Goal: Task Accomplishment & Management: Use online tool/utility

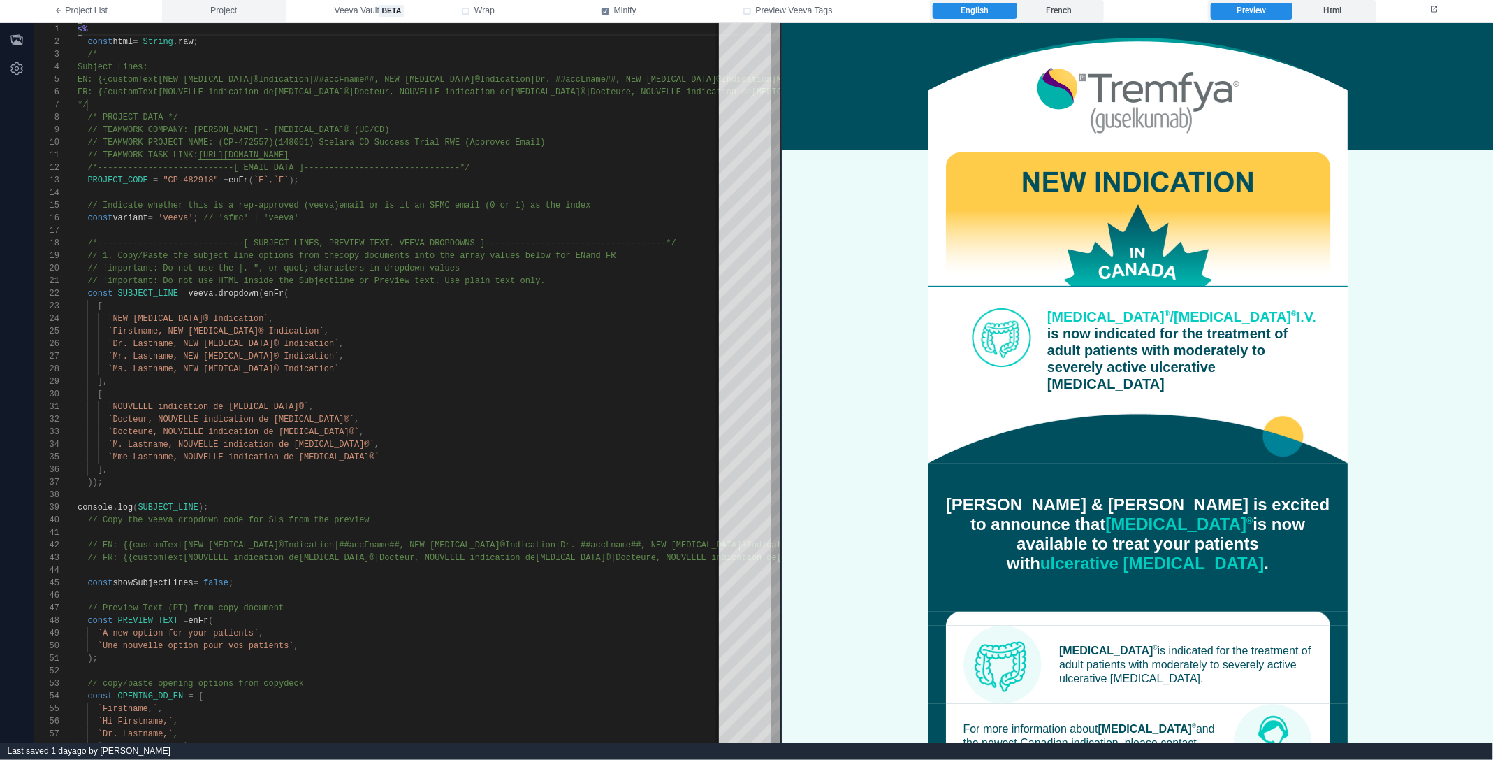
click at [273, 8] on button "Project" at bounding box center [224, 11] width 124 height 22
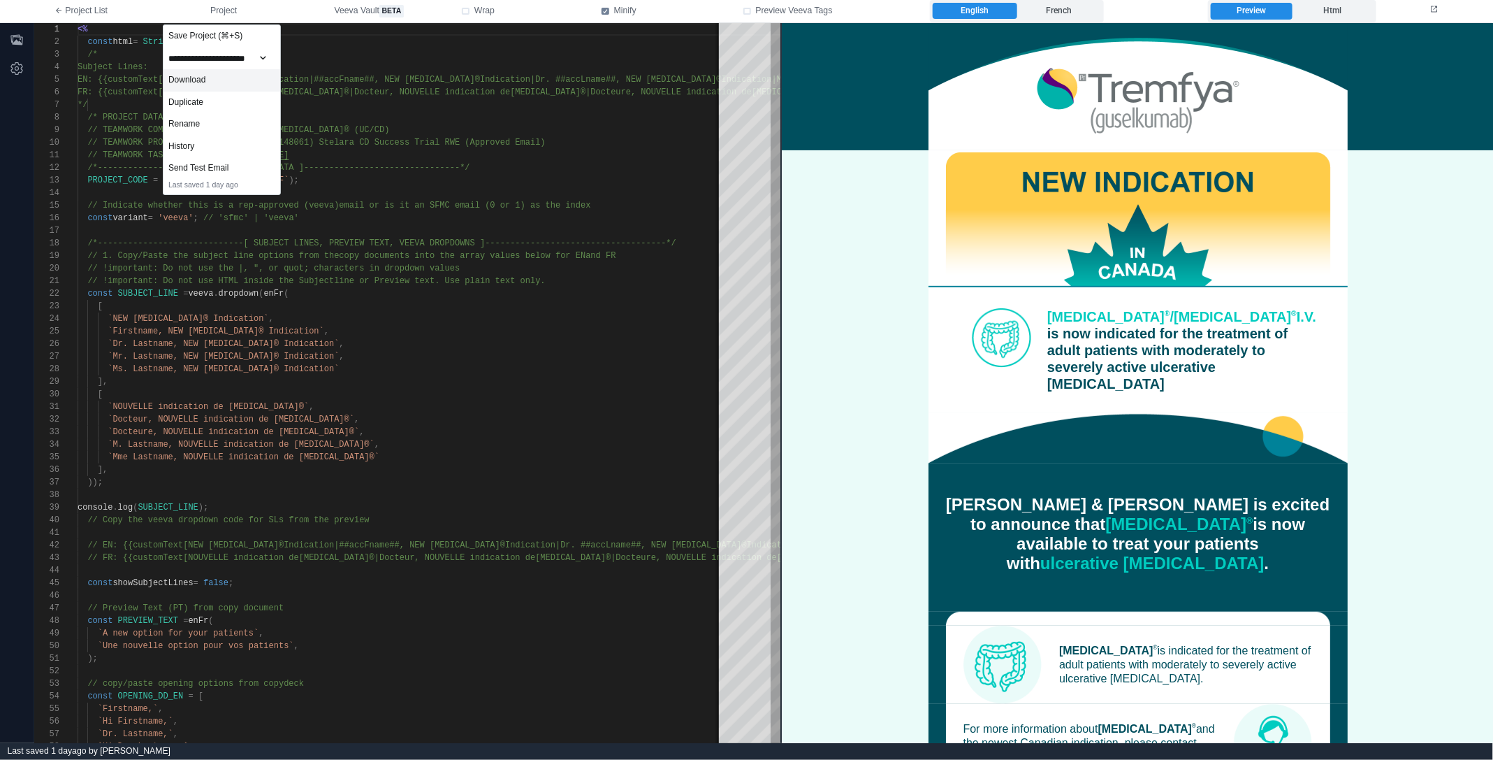
click at [256, 82] on div "Download" at bounding box center [222, 80] width 117 height 22
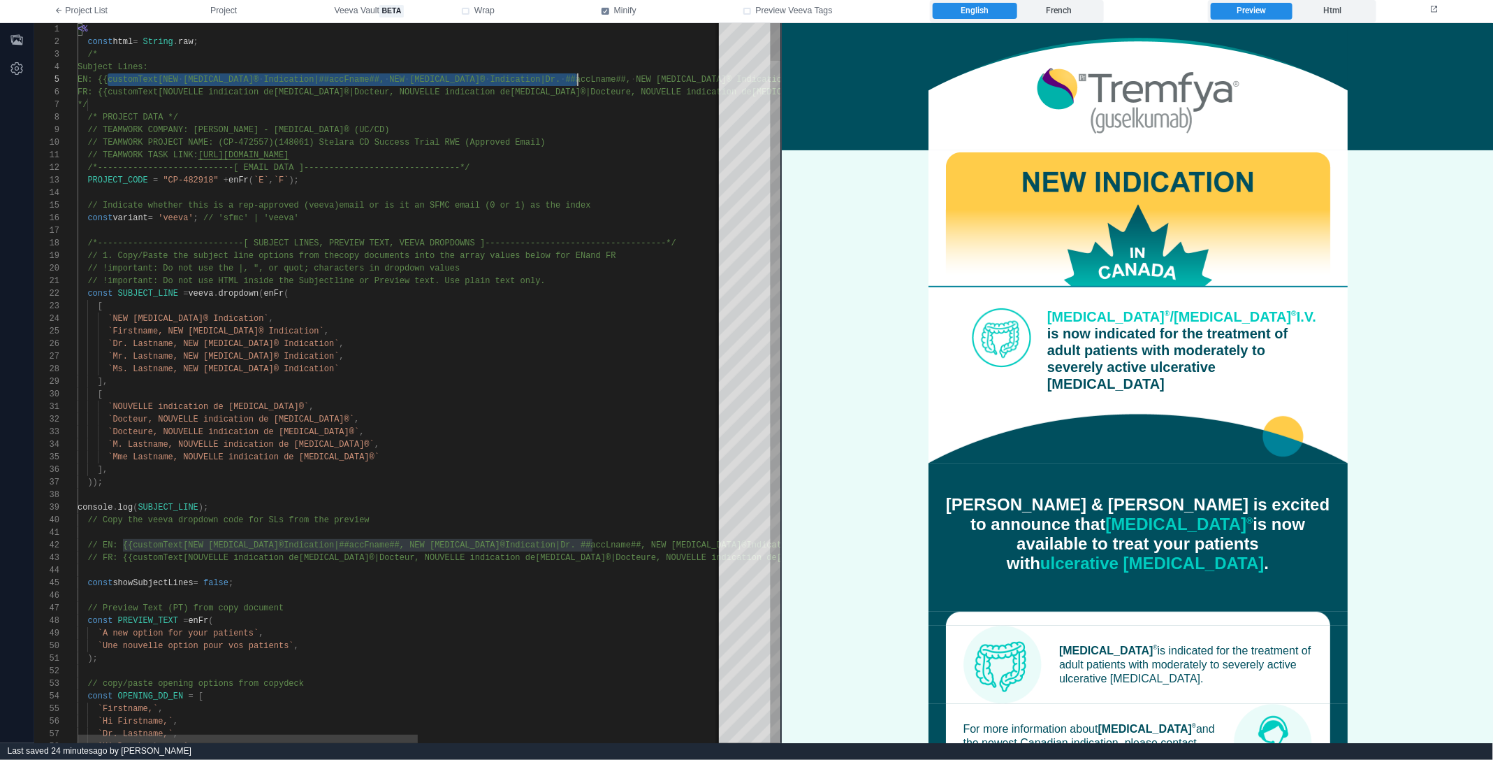
scroll to position [50, 556]
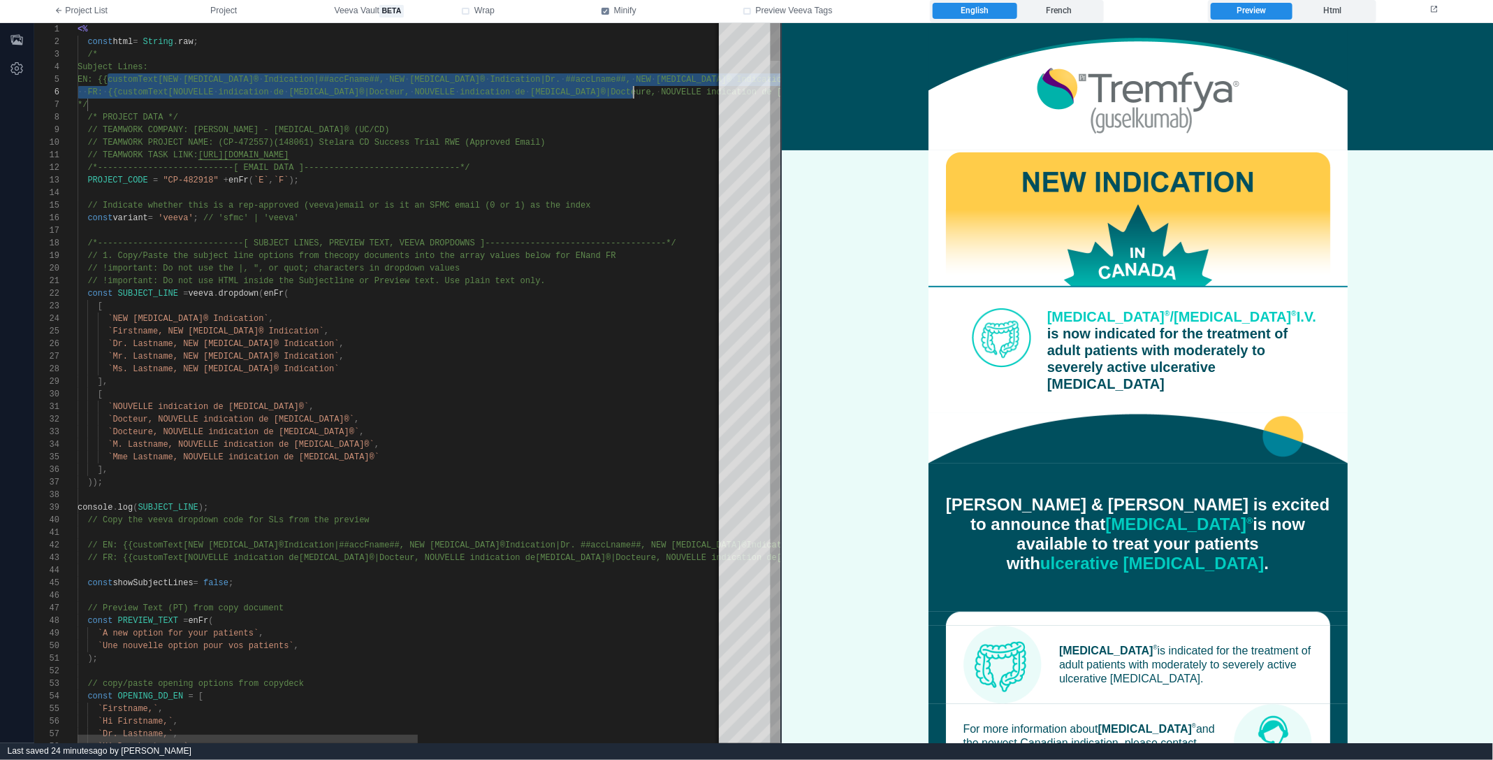
drag, startPoint x: 107, startPoint y: 78, endPoint x: 633, endPoint y: 82, distance: 526.2
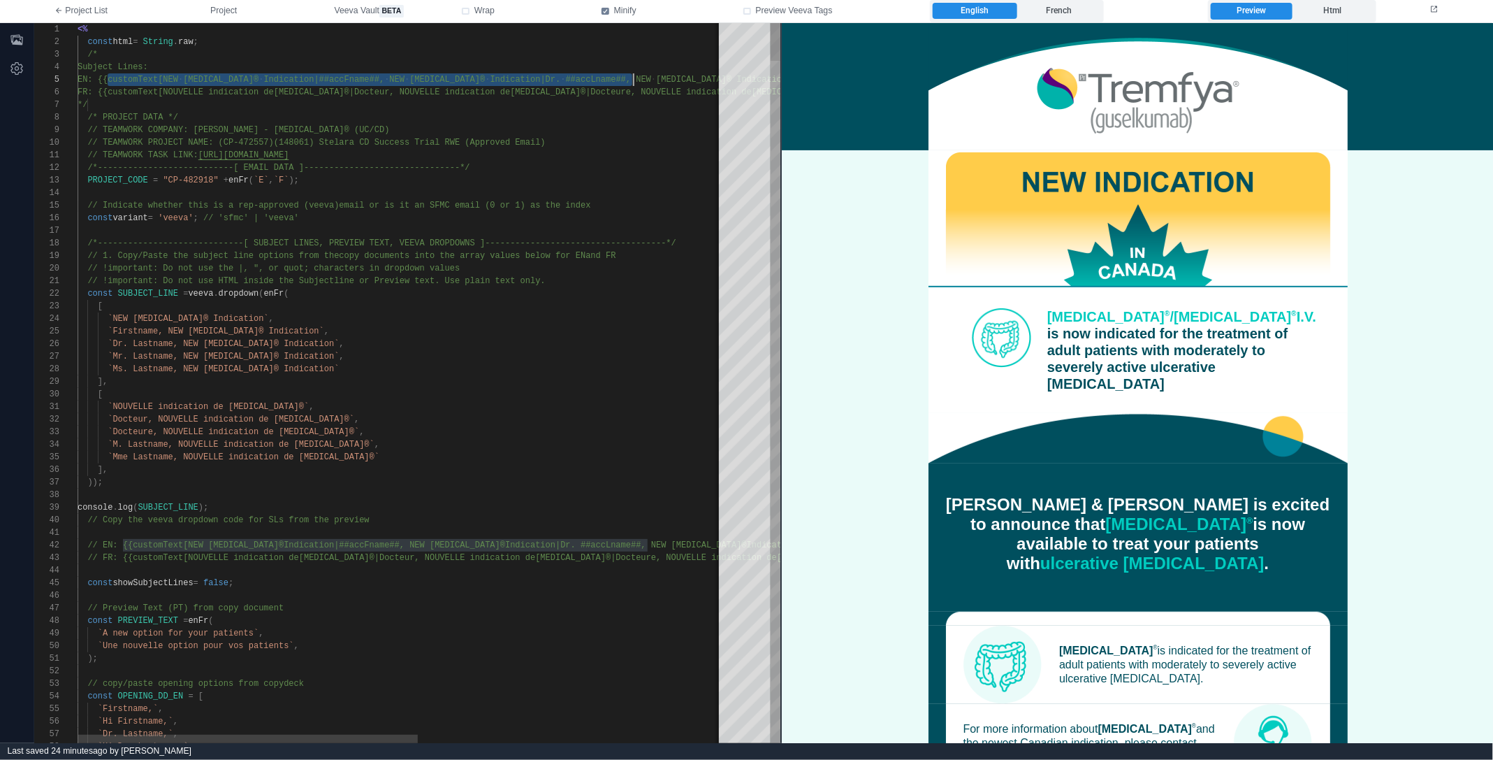
click at [656, 78] on span "[MEDICAL_DATA]® Indication|Mr. ##accLname##, NEW [MEDICAL_DATA]®" at bounding box center [817, 80] width 322 height 10
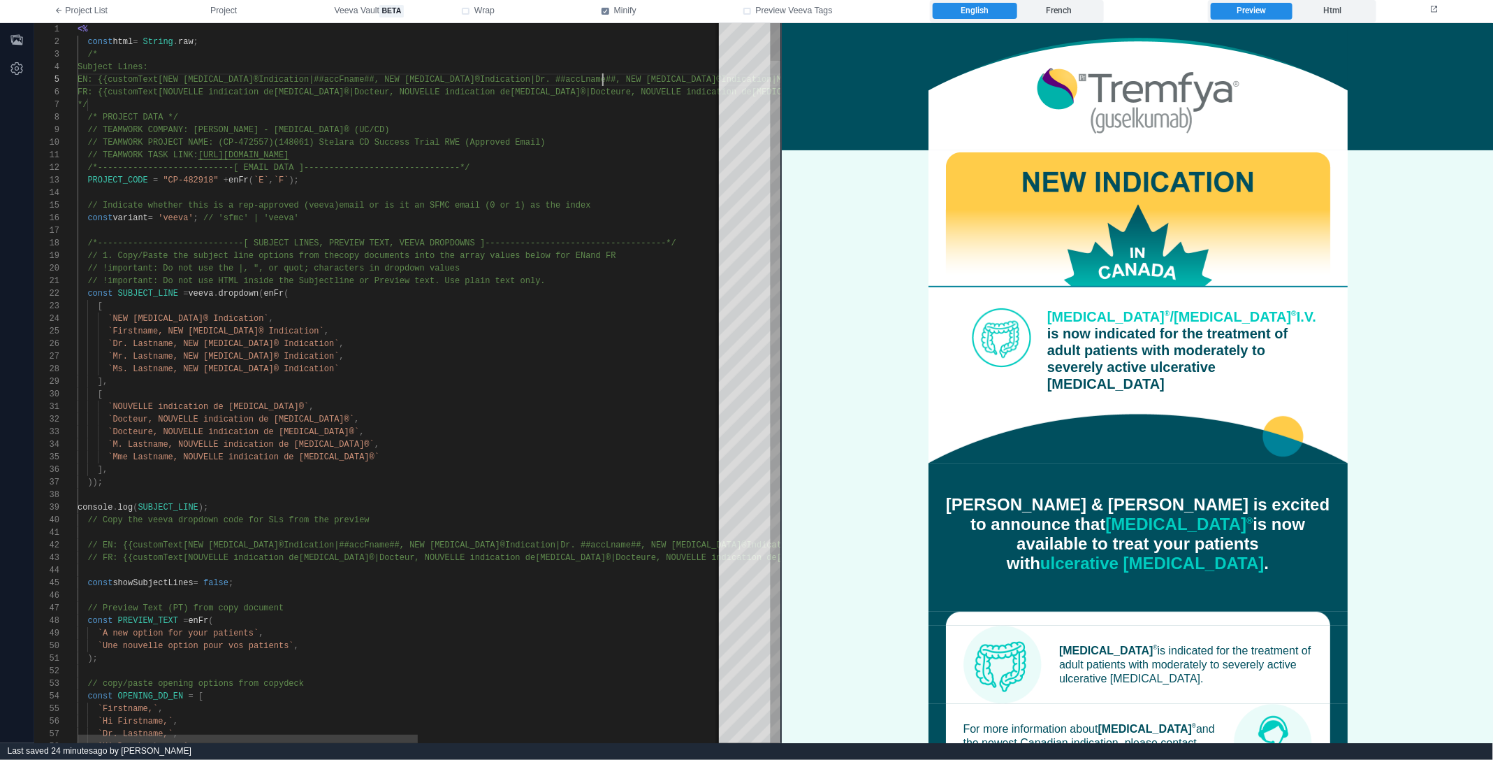
scroll to position [50, 560]
click at [602, 78] on div "1 2 3 4 5 6 7 8 9 10 11 12 13 14 15 16 17 18 19 20 21 22 23 24 25 26 27 28 29 3…" at bounding box center [407, 383] width 746 height 720
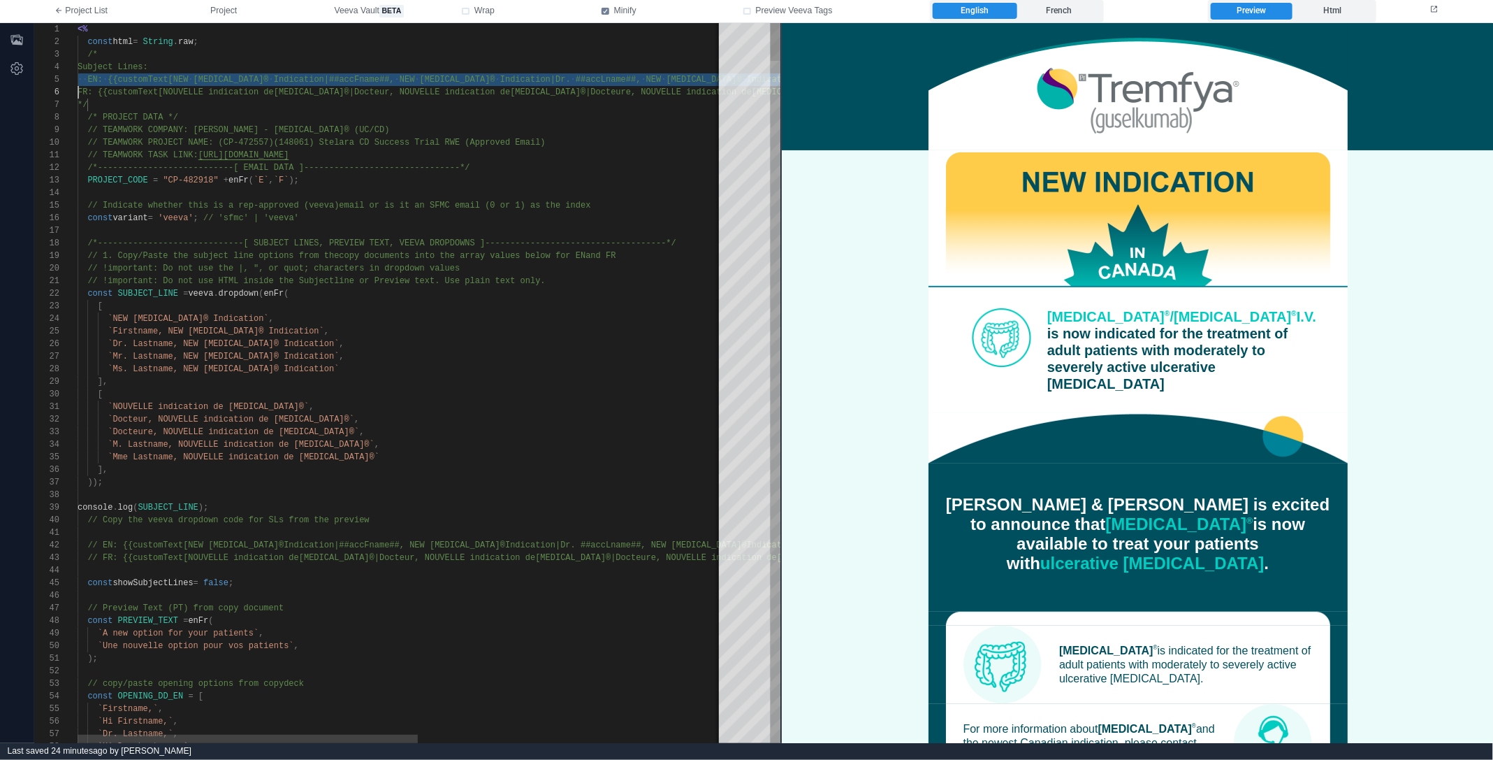
scroll to position [50, 0]
click at [667, 78] on span "[MEDICAL_DATA]®" at bounding box center [704, 80] width 75 height 10
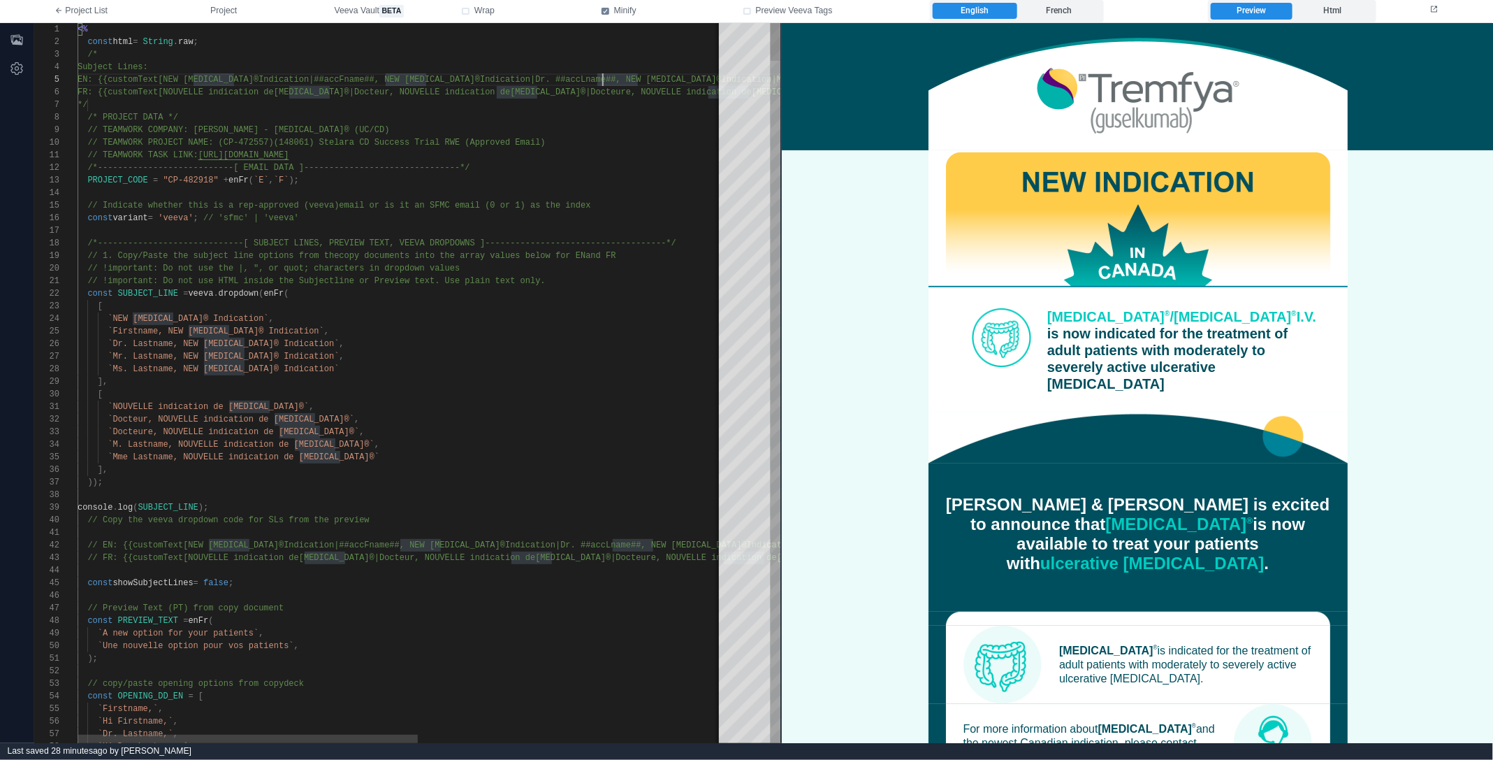
click at [299, 89] on span "[MEDICAL_DATA]®|Docteur, NOUVELLE indication de" at bounding box center [392, 92] width 236 height 10
type textarea "**********"
click at [299, 89] on div "1 2 3 4 5 6 7 8 9 10 11 12 13 14 15 16 17 18 19 20 21 22 23 24 25 26 27 28 29 3…" at bounding box center [407, 383] width 746 height 720
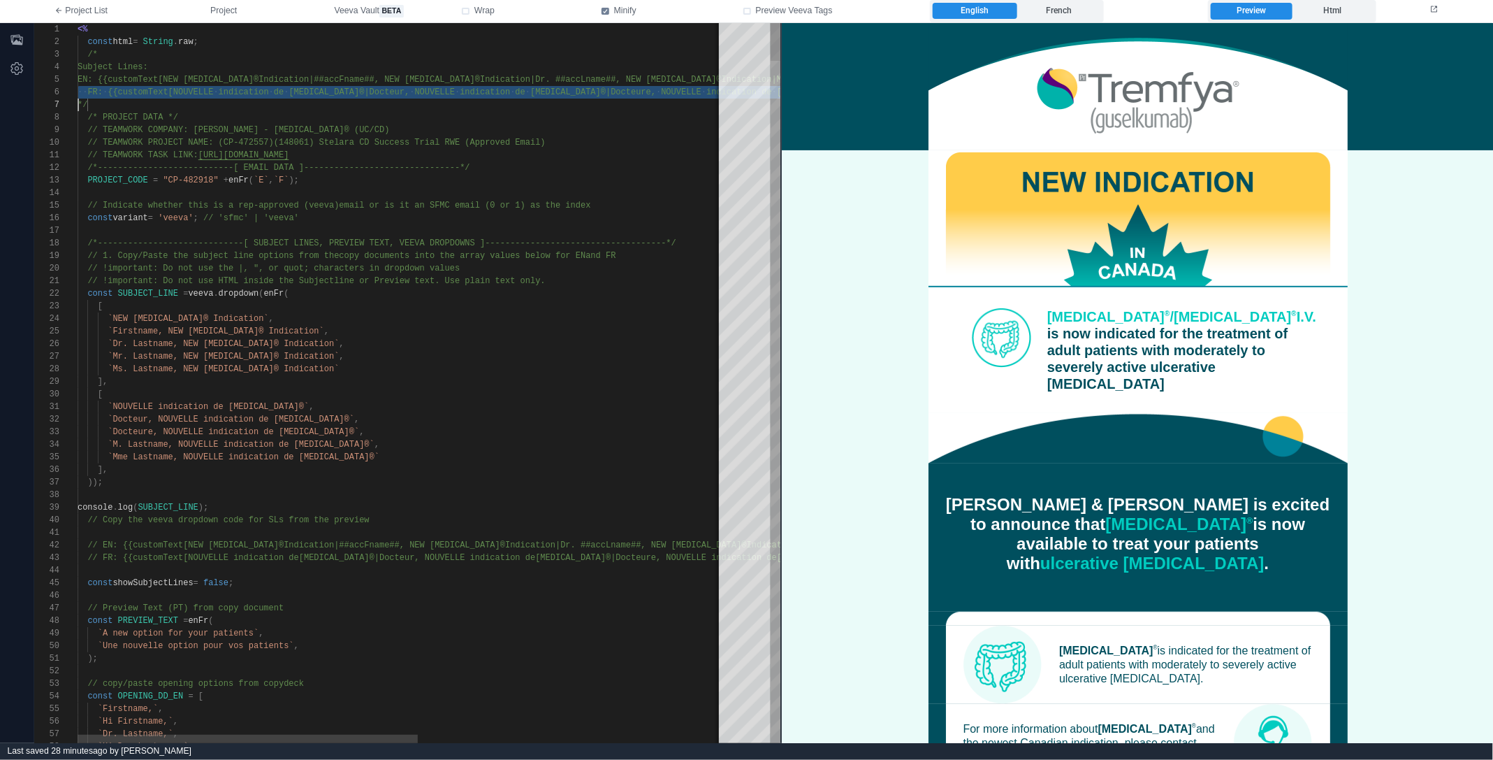
scroll to position [63, 0]
